Goal: Task Accomplishment & Management: Manage account settings

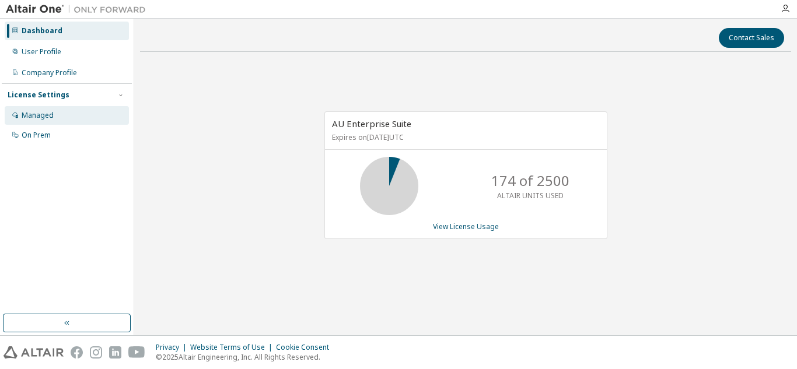
click at [23, 111] on div "Managed" at bounding box center [38, 115] width 32 height 9
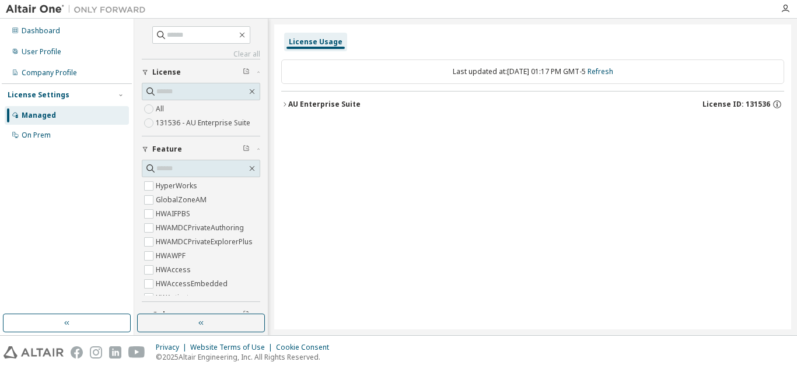
drag, startPoint x: 749, startPoint y: 105, endPoint x: 763, endPoint y: 109, distance: 14.4
click at [763, 109] on span "License ID: 131536" at bounding box center [736, 104] width 68 height 9
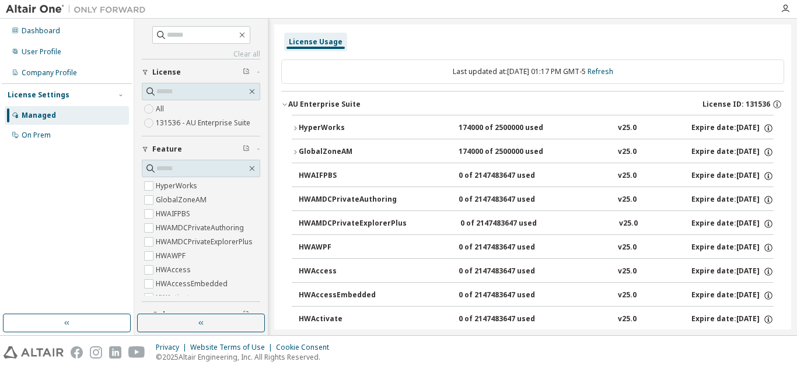
click at [323, 35] on div "License Usage" at bounding box center [315, 42] width 63 height 19
click at [313, 94] on button "AU Enterprise Suite License ID: 131536" at bounding box center [532, 105] width 503 height 26
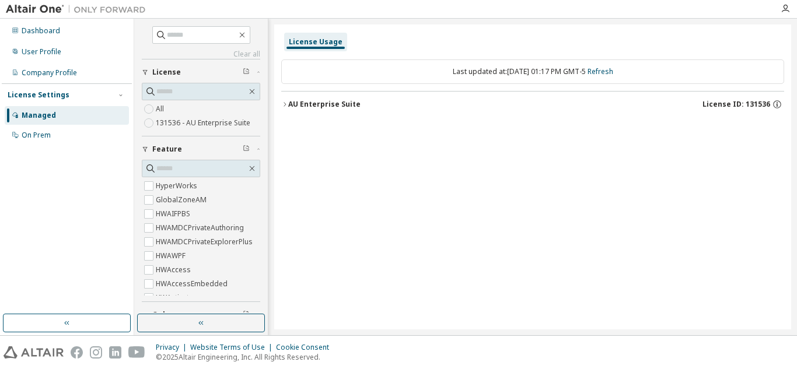
click at [305, 102] on div "AU Enterprise Suite" at bounding box center [324, 104] width 72 height 9
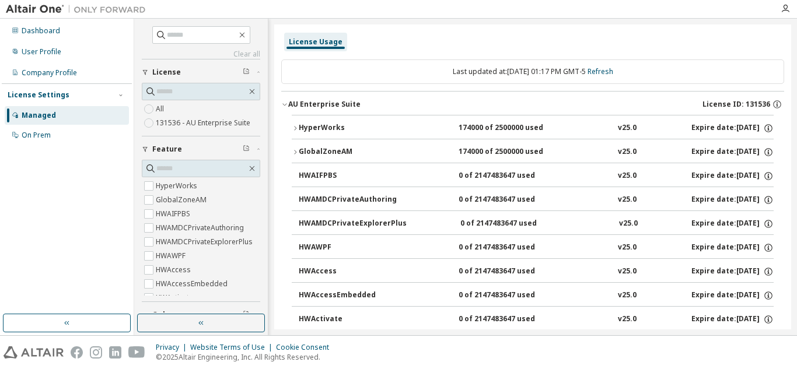
click at [305, 111] on button "AU Enterprise Suite License ID: 131536" at bounding box center [532, 105] width 503 height 26
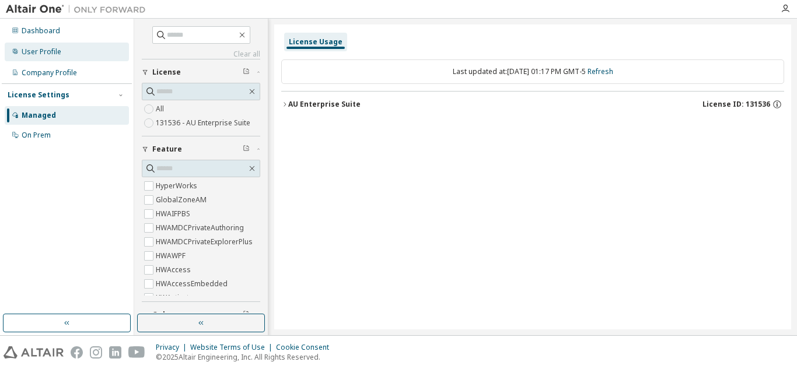
click at [52, 57] on div "User Profile" at bounding box center [67, 52] width 124 height 19
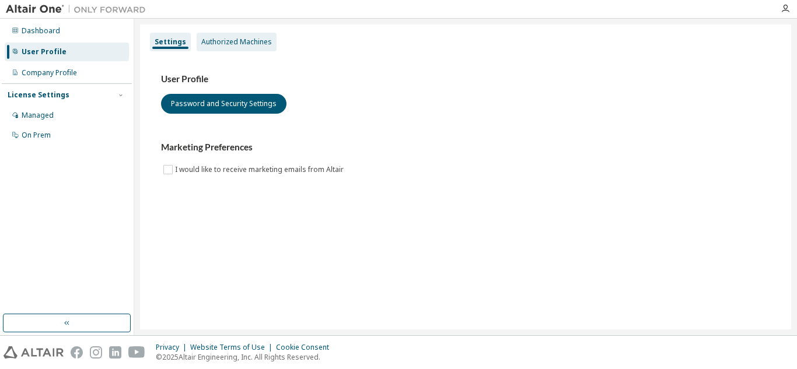
click at [262, 45] on div "Authorized Machines" at bounding box center [236, 41] width 71 height 9
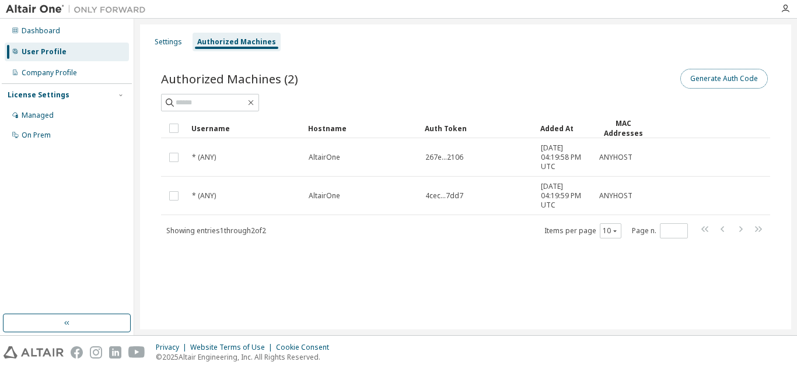
click at [719, 79] on button "Generate Auth Code" at bounding box center [724, 79] width 88 height 20
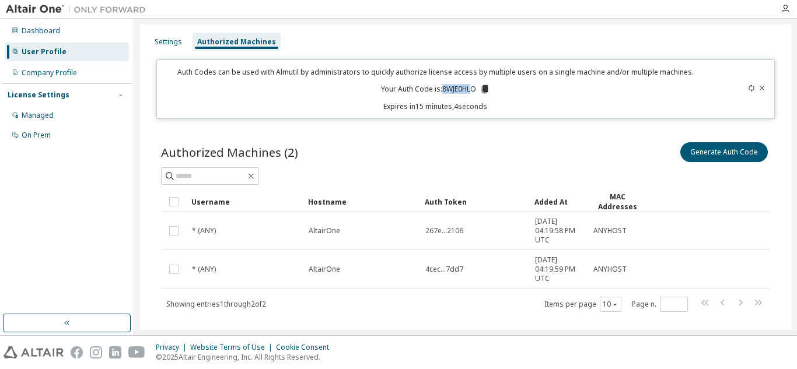
drag, startPoint x: 471, startPoint y: 89, endPoint x: 440, endPoint y: 90, distance: 30.4
click at [440, 90] on p "Your Auth Code is: 8WJE0HLO" at bounding box center [435, 89] width 109 height 11
drag, startPoint x: 440, startPoint y: 90, endPoint x: 474, endPoint y: 89, distance: 33.3
click at [474, 89] on p "Your Auth Code is: 8WJE0HLO" at bounding box center [435, 89] width 109 height 11
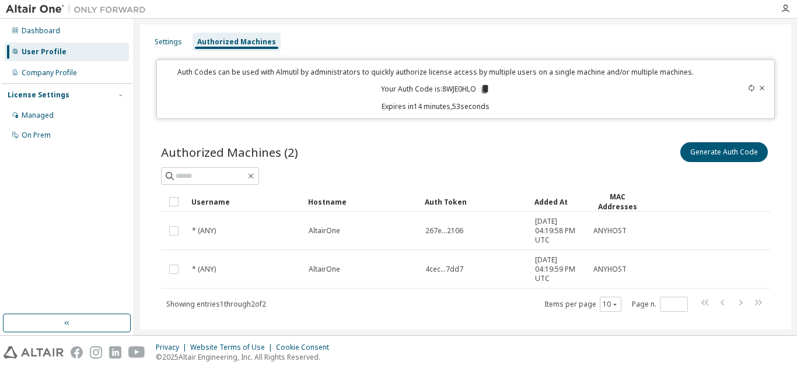
click at [112, 193] on div "Dashboard User Profile Company Profile License Settings Managed On Prem" at bounding box center [67, 166] width 130 height 292
click at [487, 95] on div "Auth Codes can be used with Almutil by administrators to quickly authorize lice…" at bounding box center [435, 89] width 543 height 44
click at [485, 92] on icon at bounding box center [484, 89] width 6 height 8
click at [120, 255] on div "Dashboard User Profile Company Profile License Settings Managed On Prem" at bounding box center [67, 166] width 130 height 292
